Goal: Task Accomplishment & Management: Complete application form

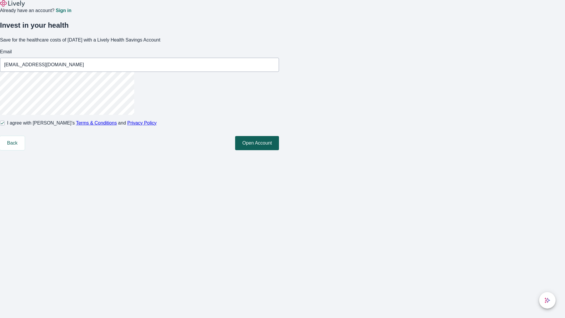
click at [279, 150] on button "Open Account" at bounding box center [257, 143] width 44 height 14
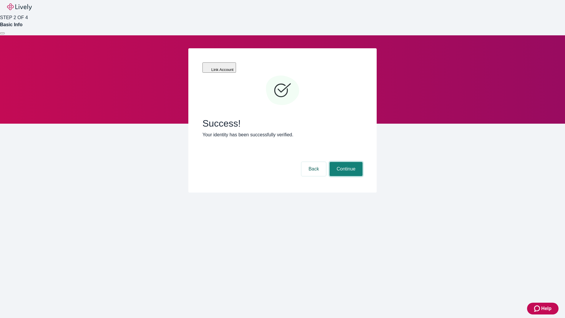
click at [345, 162] on button "Continue" at bounding box center [345, 169] width 33 height 14
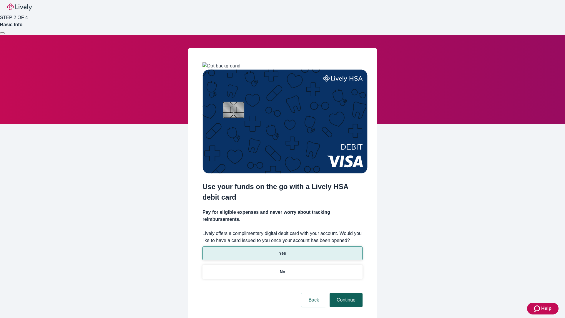
click at [282, 250] on p "Yes" at bounding box center [282, 253] width 7 height 6
click at [345, 293] on button "Continue" at bounding box center [345, 300] width 33 height 14
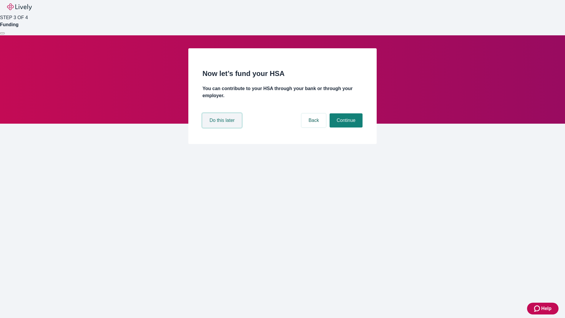
click at [223, 127] on button "Do this later" at bounding box center [221, 120] width 39 height 14
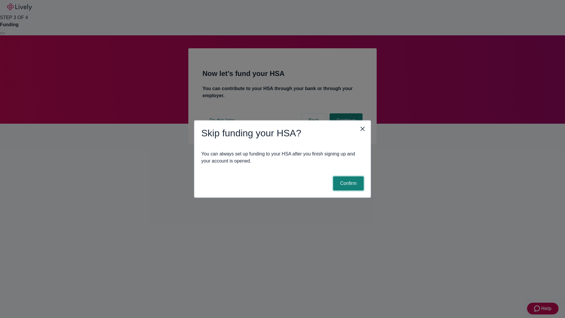
click at [347, 183] on button "Confirm" at bounding box center [348, 183] width 31 height 14
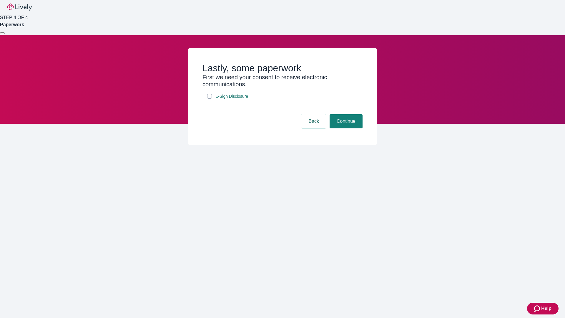
click at [209, 99] on input "E-Sign Disclosure" at bounding box center [209, 96] width 5 height 5
checkbox input "true"
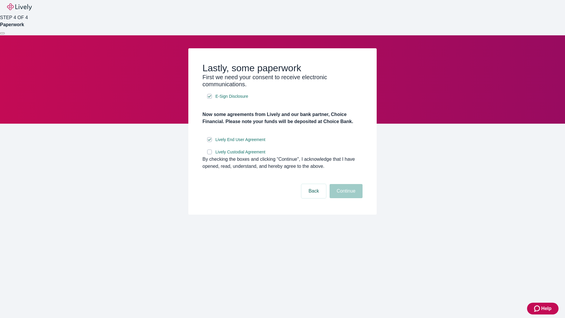
click at [209, 154] on input "Lively Custodial Agreement" at bounding box center [209, 151] width 5 height 5
checkbox input "true"
click at [345, 198] on button "Continue" at bounding box center [345, 191] width 33 height 14
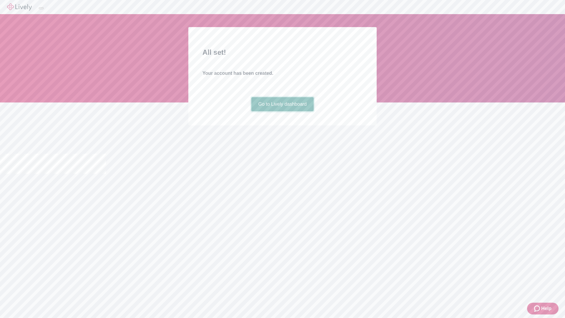
click at [282, 111] on link "Go to Lively dashboard" at bounding box center [282, 104] width 63 height 14
